Goal: Transaction & Acquisition: Book appointment/travel/reservation

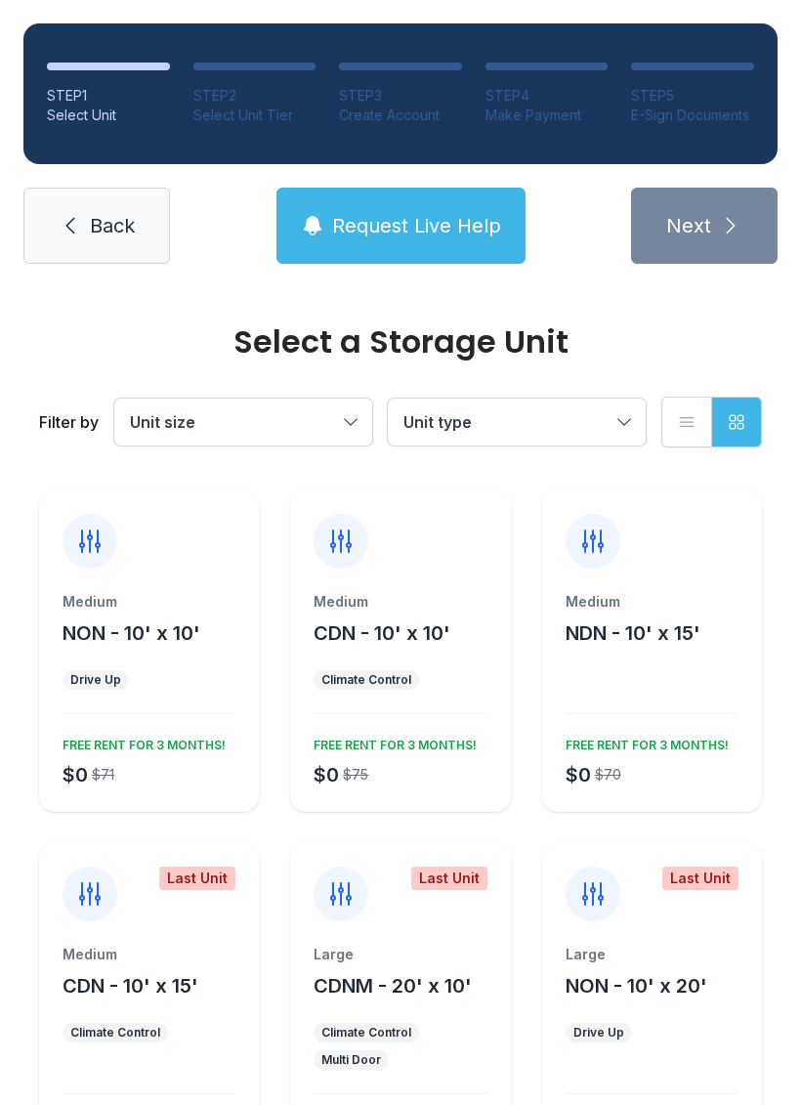
click at [324, 427] on span "Unit size" at bounding box center [233, 421] width 207 height 23
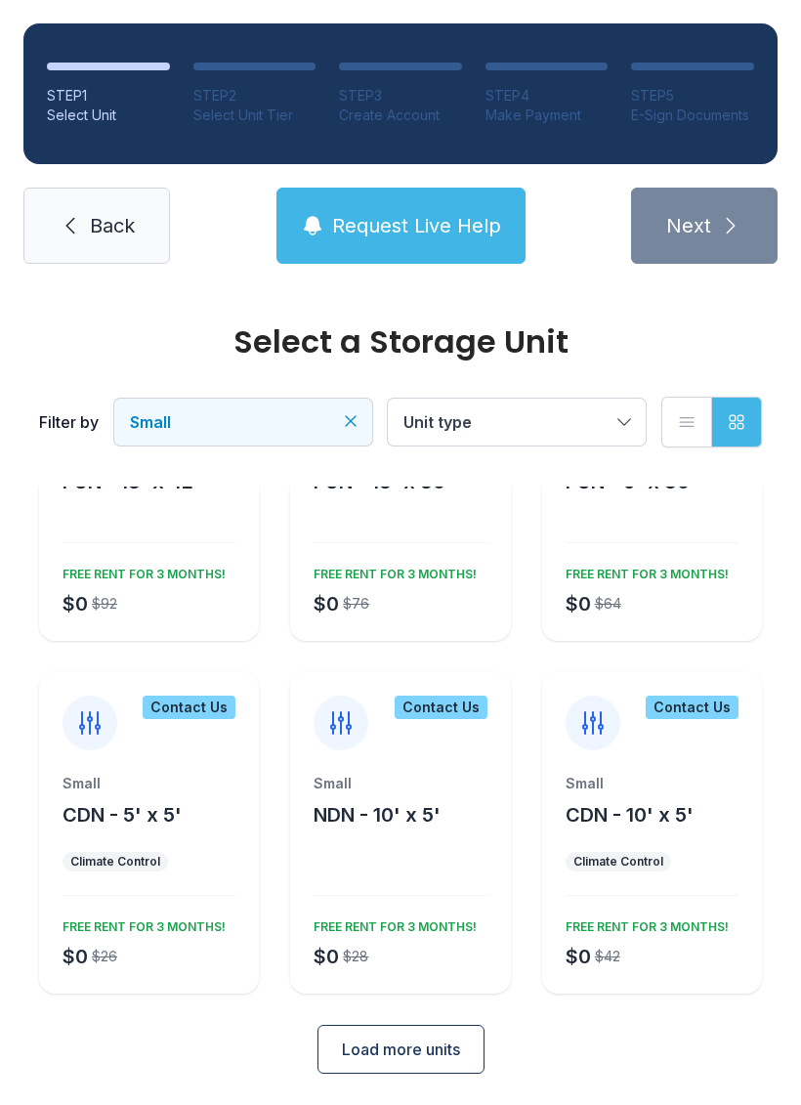
scroll to position [150, 0]
click at [469, 870] on div "Small NDN - 10' x 5' $0 $28 FREE RENT FOR 3 MONTHS!" at bounding box center [400, 885] width 220 height 220
click at [430, 888] on div at bounding box center [400, 886] width 173 height 21
click at [448, 745] on div "Contact Us" at bounding box center [400, 712] width 220 height 78
click at [443, 953] on div "$0 $28 FREE RENT FOR 3 MONTHS!" at bounding box center [396, 942] width 181 height 59
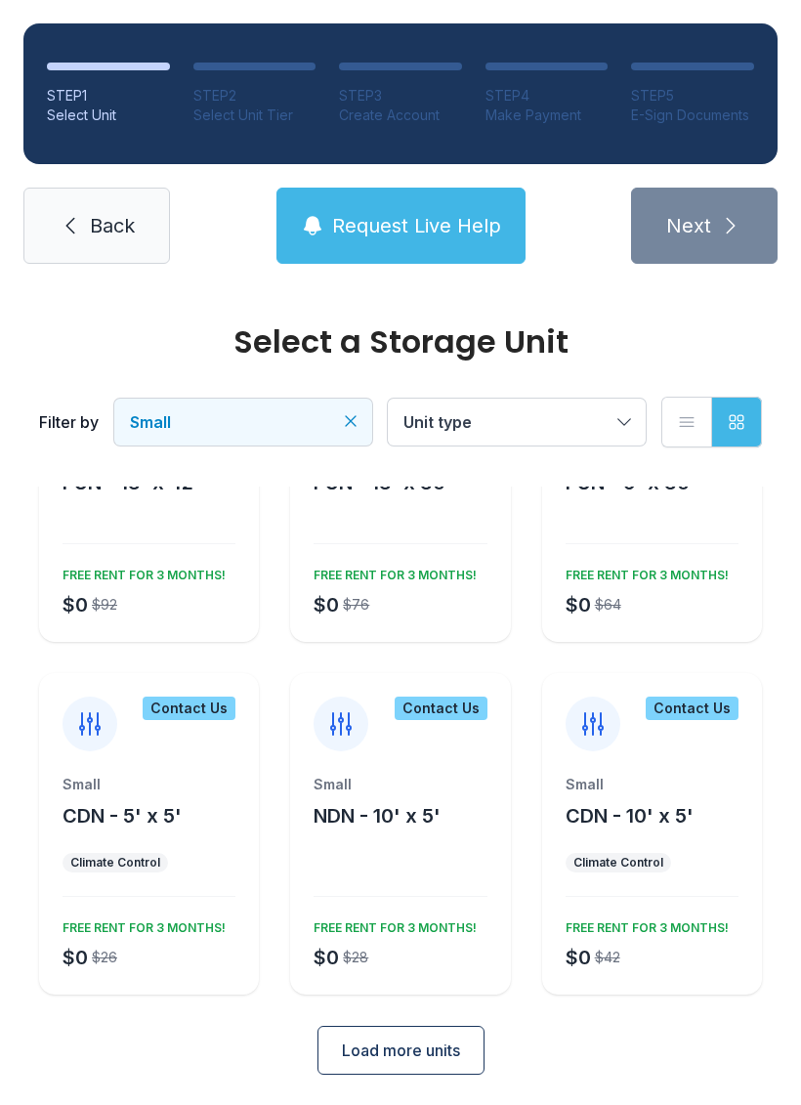
click at [423, 853] on div "Small NDN - 10' x 5' $0 $28 FREE RENT FOR 3 MONTHS!" at bounding box center [400, 885] width 220 height 220
click at [443, 888] on div at bounding box center [400, 886] width 173 height 21
click at [430, 938] on div "$0 $28 FREE RENT FOR 3 MONTHS!" at bounding box center [396, 942] width 181 height 59
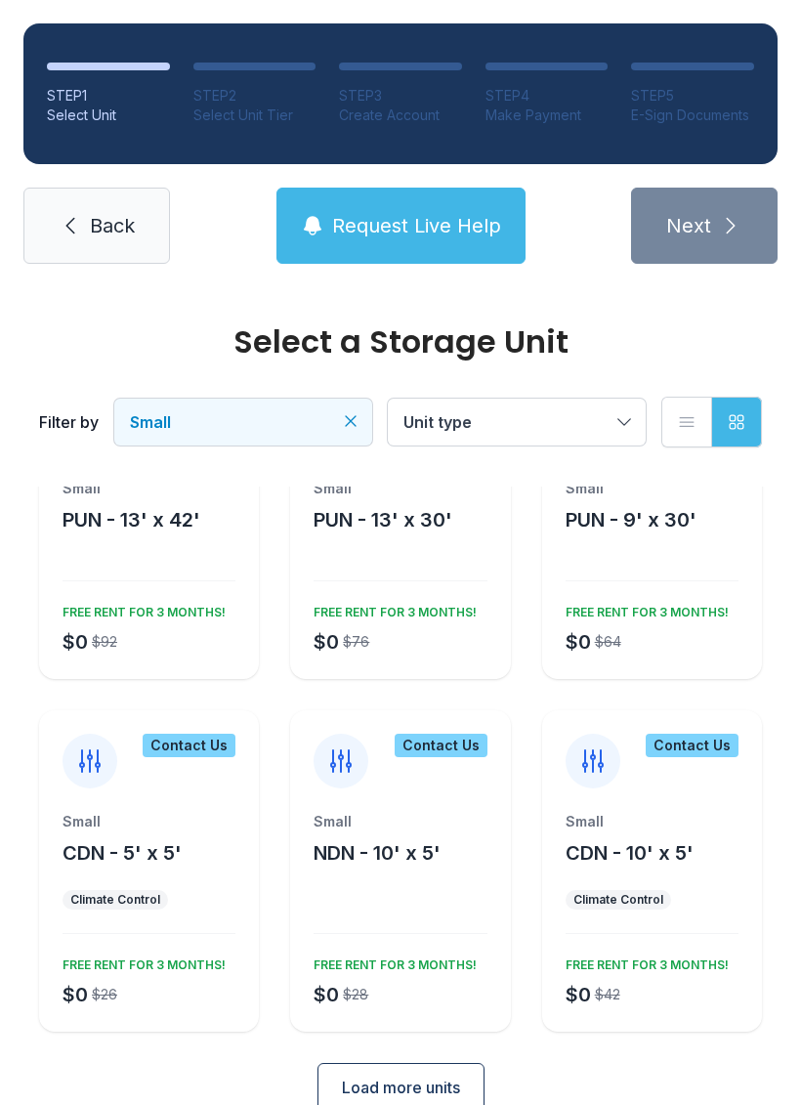
scroll to position [114, 0]
click at [572, 425] on span "Unit type" at bounding box center [507, 421] width 207 height 23
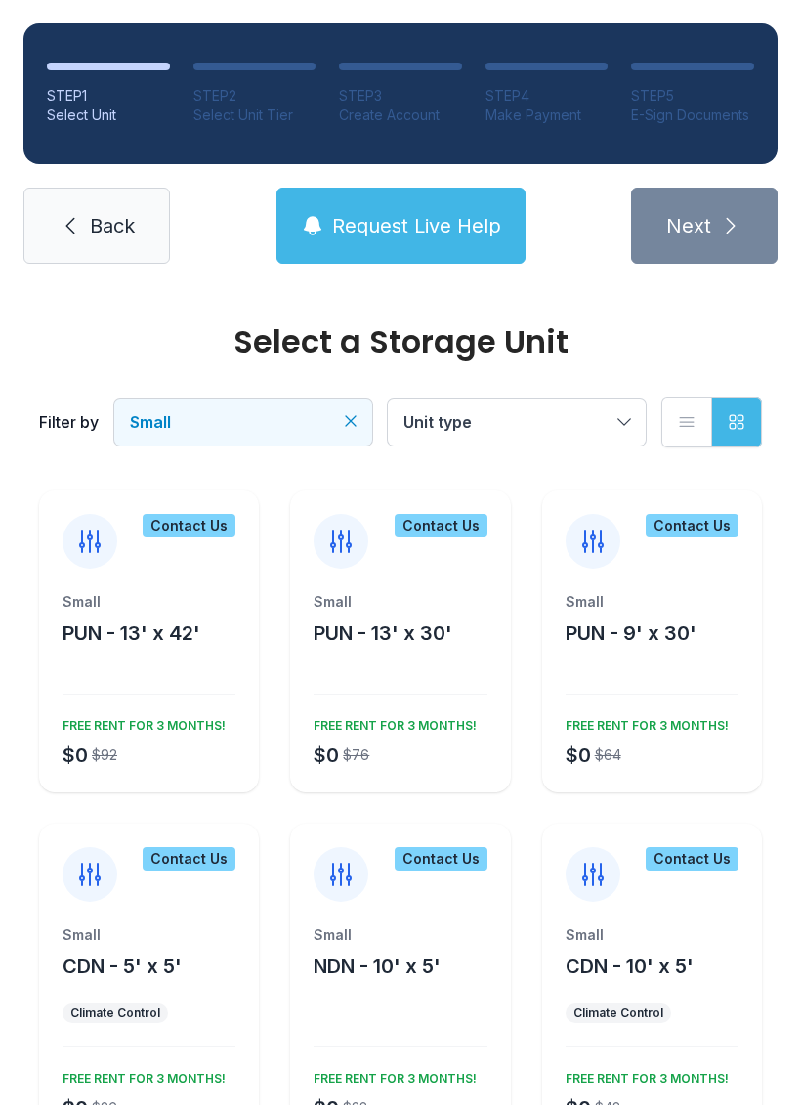
scroll to position [0, 0]
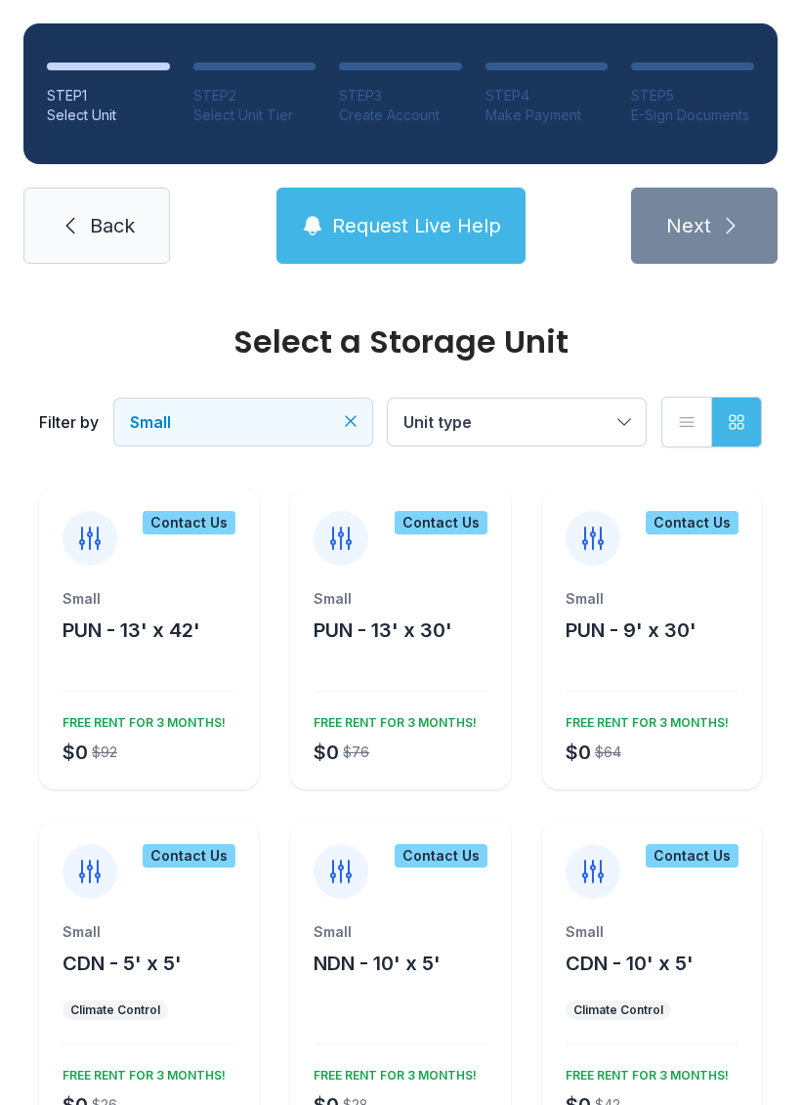
click at [464, 838] on div "Contact Us" at bounding box center [400, 860] width 220 height 78
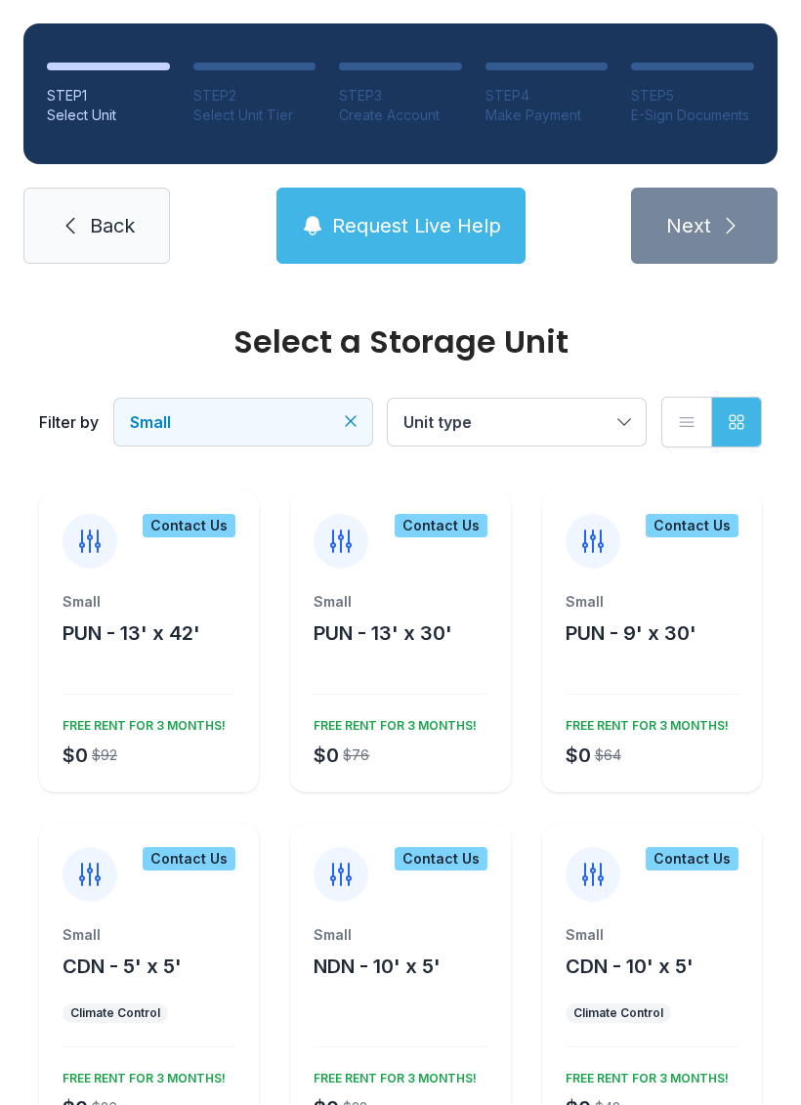
click at [711, 70] on li "STEP 5 E-Sign Documents" at bounding box center [692, 94] width 123 height 63
click at [676, 104] on div "STEP 5" at bounding box center [692, 96] width 123 height 20
click at [125, 235] on span "Back" at bounding box center [112, 225] width 45 height 27
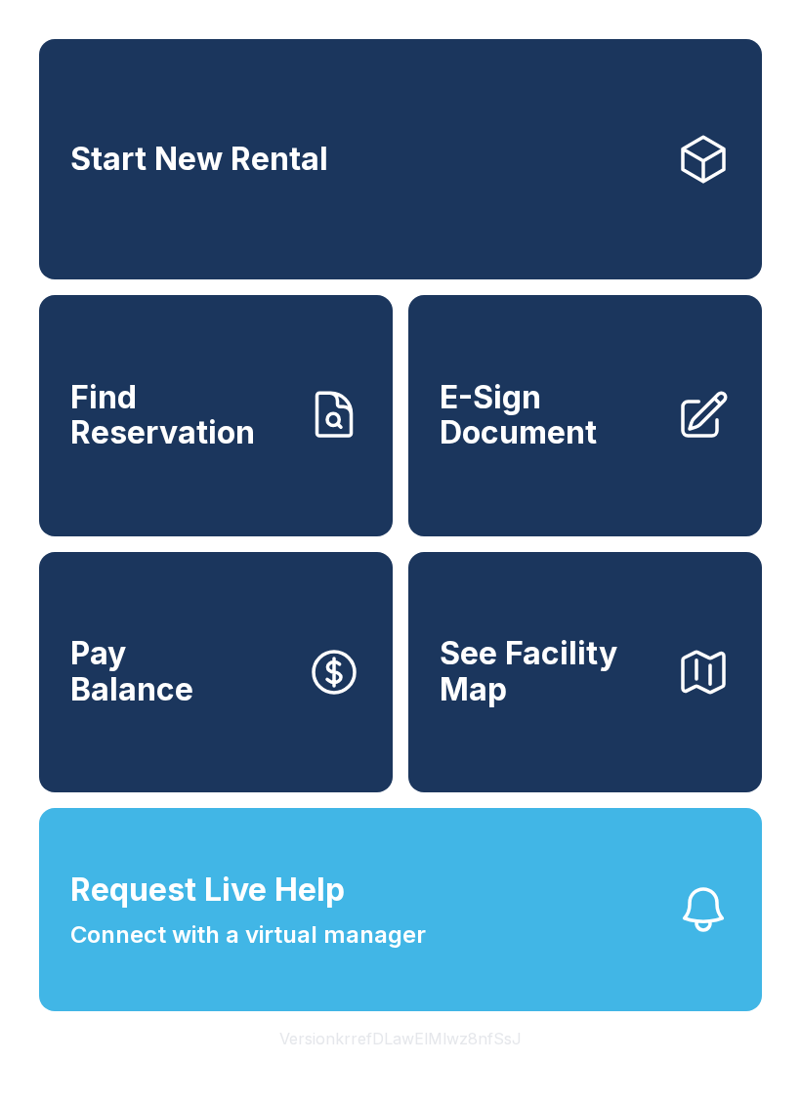
click at [604, 451] on span "E-Sign Document" at bounding box center [550, 415] width 221 height 71
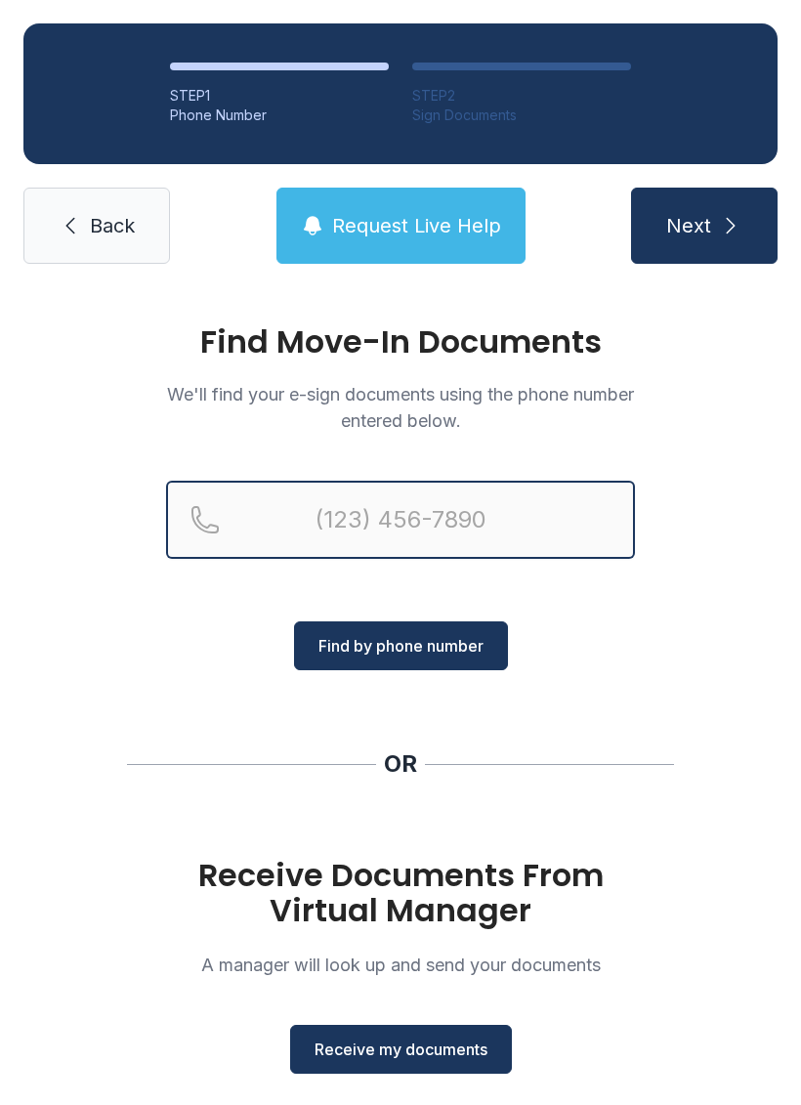
click at [427, 495] on input "Reservation phone number" at bounding box center [400, 520] width 469 height 78
type input "[PHONE_NUMBER]"
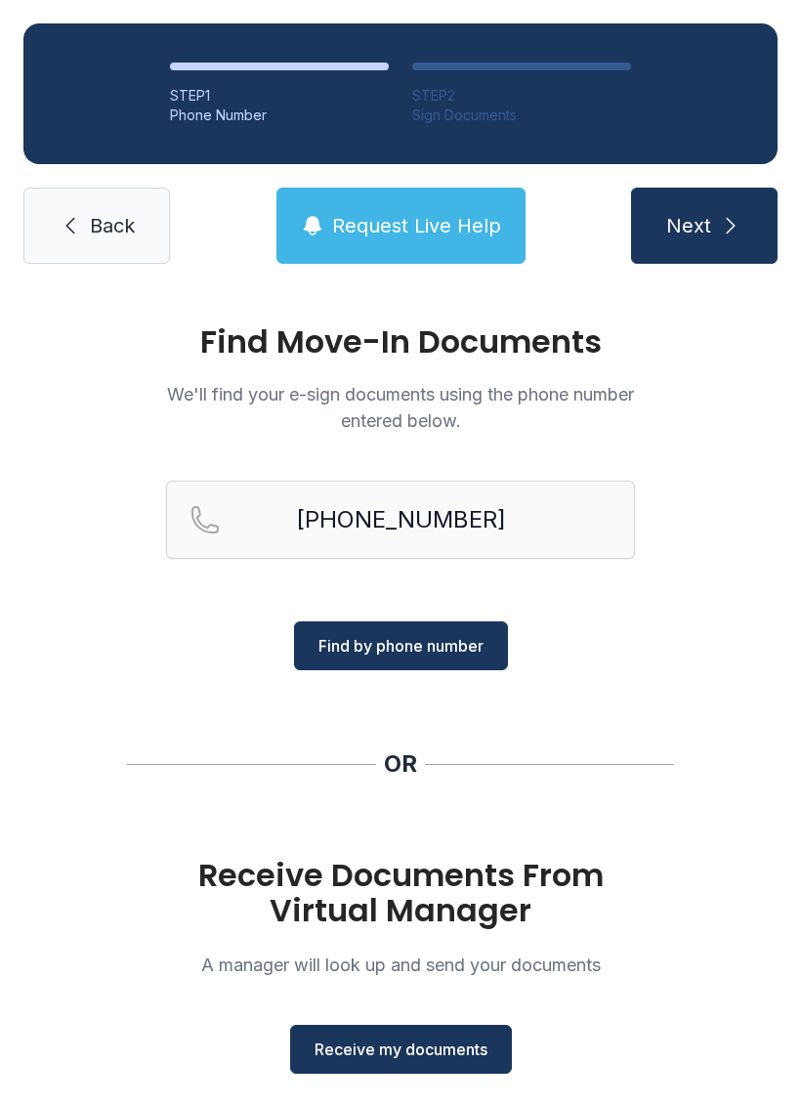
click at [442, 660] on button "Find by phone number" at bounding box center [401, 645] width 214 height 49
click at [444, 649] on span "Find by phone number" at bounding box center [401, 645] width 165 height 23
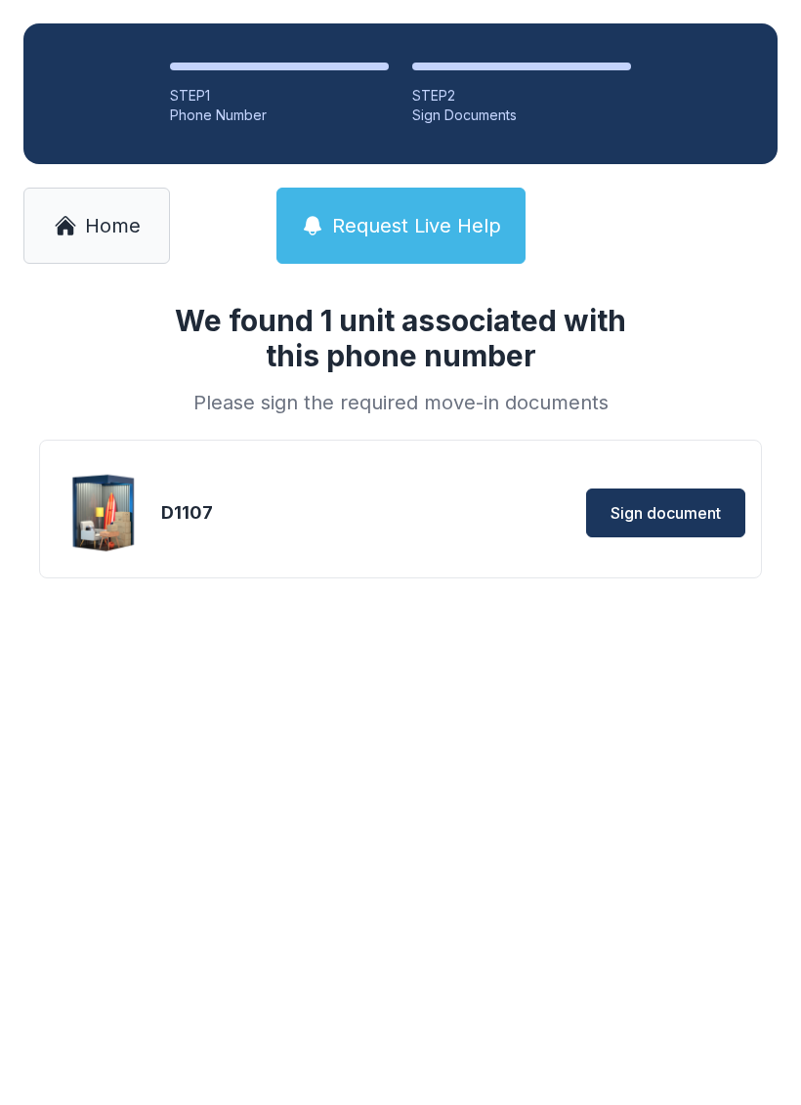
click at [675, 505] on span "Sign document" at bounding box center [666, 512] width 110 height 23
